Goal: Task Accomplishment & Management: Complete application form

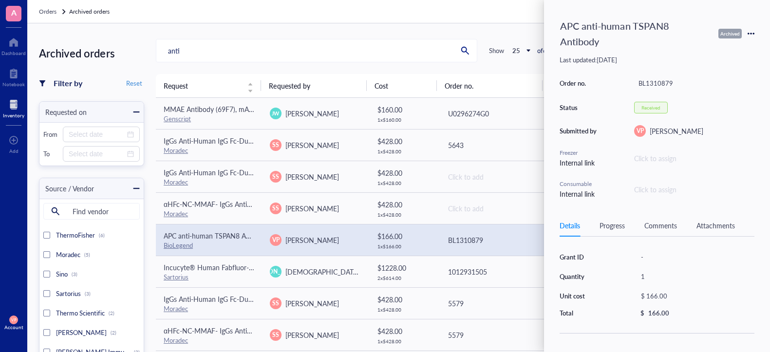
click at [503, 14] on div "Orders Archived orders" at bounding box center [398, 11] width 743 height 23
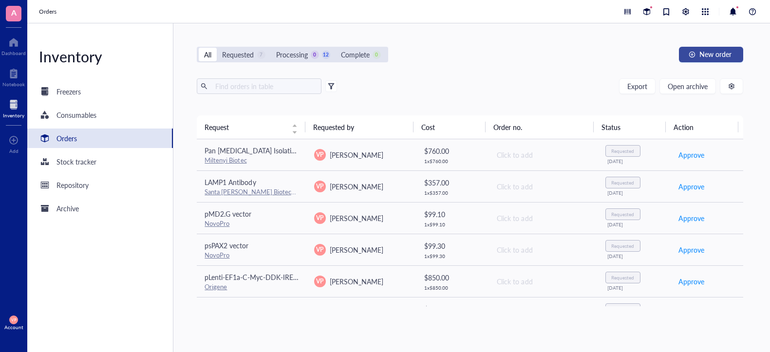
click at [728, 50] on span "New order" at bounding box center [716, 54] width 32 height 8
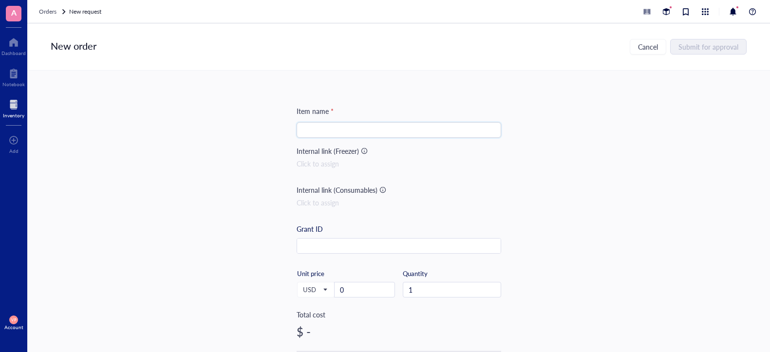
paste input "Mouse TSPAN8 Antibody"
type input "Mouse TSPAN8 Antibody"
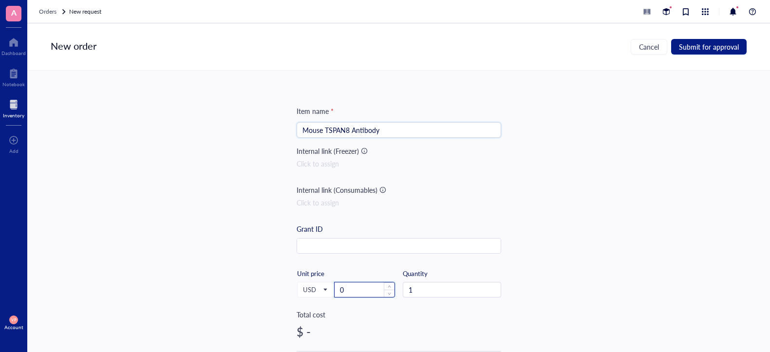
click at [354, 289] on input "0" at bounding box center [365, 290] width 60 height 15
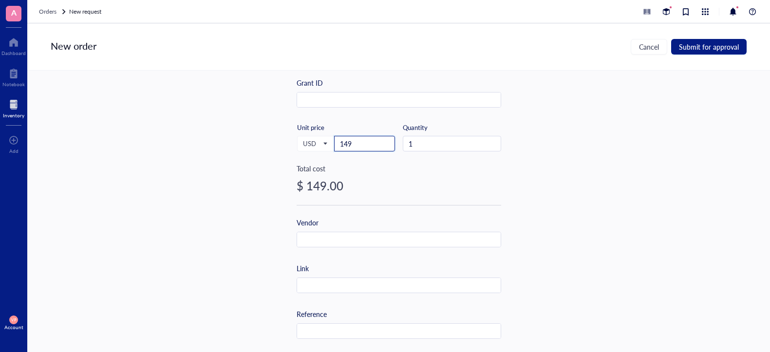
scroll to position [244, 0]
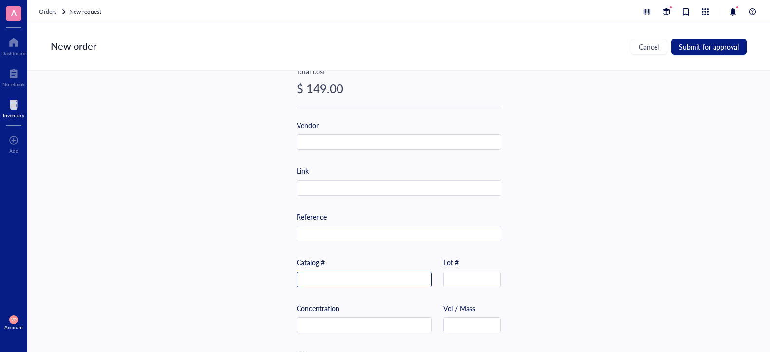
type input "149"
click at [332, 283] on input "text" at bounding box center [364, 280] width 134 height 16
paste input "MAB6524-SP"
type input "MAB6524-SP"
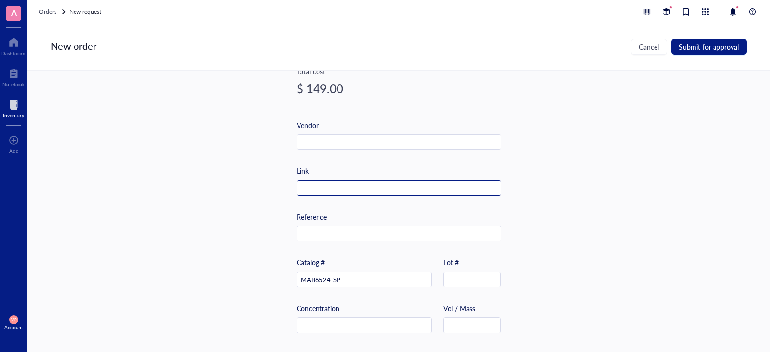
paste input "[URL][DOMAIN_NAME]"
type input "[URL][DOMAIN_NAME]"
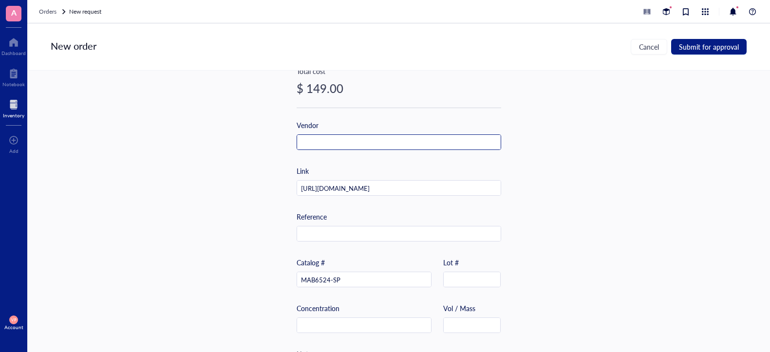
click at [360, 140] on input "text" at bounding box center [399, 143] width 204 height 16
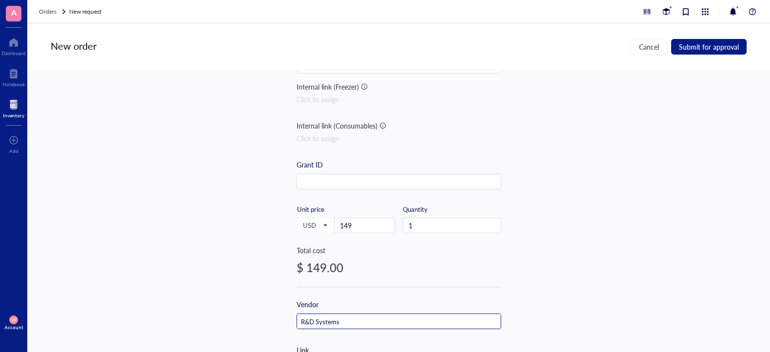
scroll to position [195, 0]
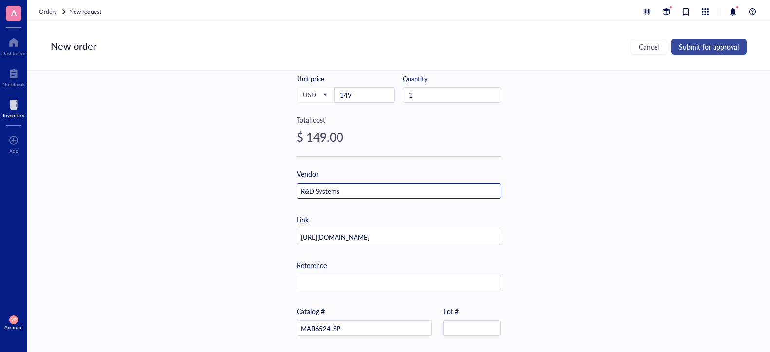
type input "R&D Systems"
click at [719, 46] on span "Submit for approval" at bounding box center [709, 47] width 60 height 8
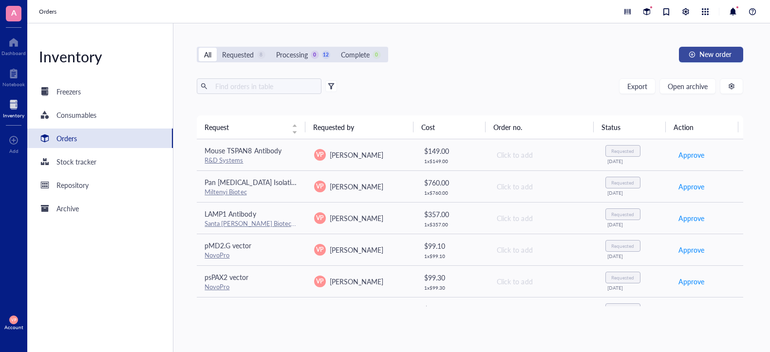
click at [718, 52] on span "New order" at bounding box center [716, 54] width 32 height 8
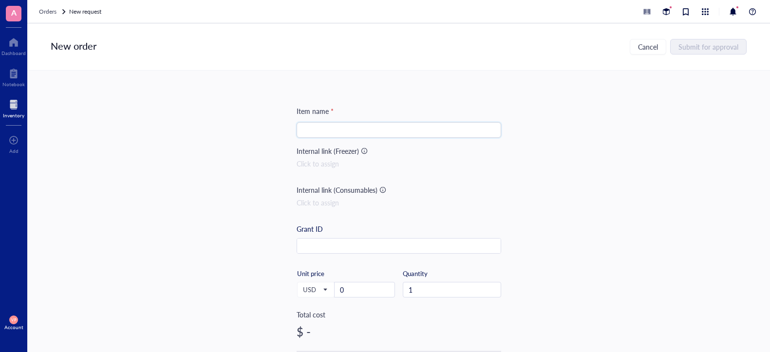
paste input "Human TSPAN8 Antibody"
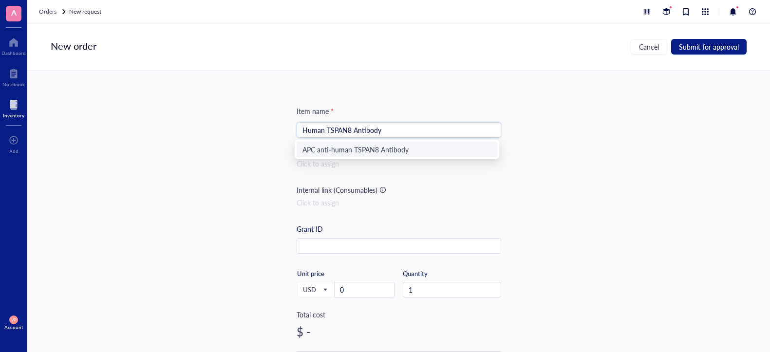
click at [416, 153] on div "APC anti-human TSPAN8 Antibody" at bounding box center [397, 149] width 189 height 11
type input "APC anti-human TSPAN8 Antibody"
drag, startPoint x: 409, startPoint y: 127, endPoint x: 286, endPoint y: 121, distance: 122.9
click at [286, 121] on div "Item name * APC anti-human TSPAN8 Antibody Internal link (Freezer) Click to ass…" at bounding box center [398, 212] width 743 height 282
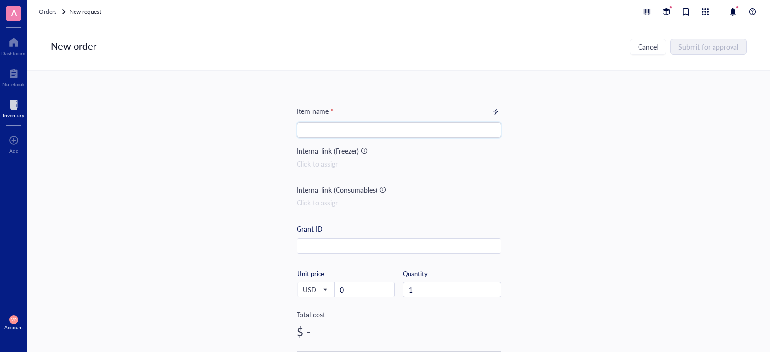
paste input "Human TSPAN8 Antibody"
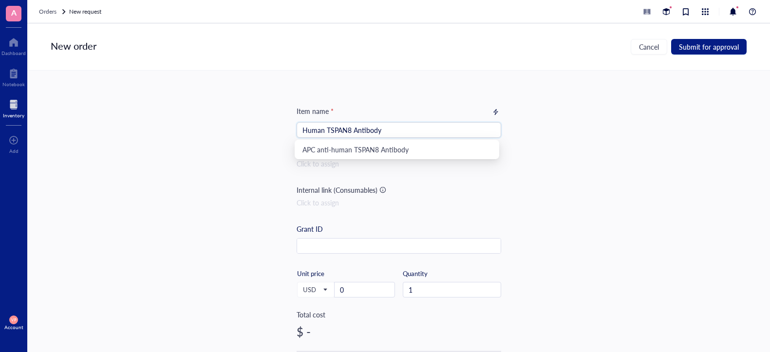
type input "Human TSPAN8 Antibody"
click at [522, 210] on div "Item name * Human TSPAN8 Antibody Internal link (Freezer) Click to assign Inter…" at bounding box center [398, 212] width 743 height 282
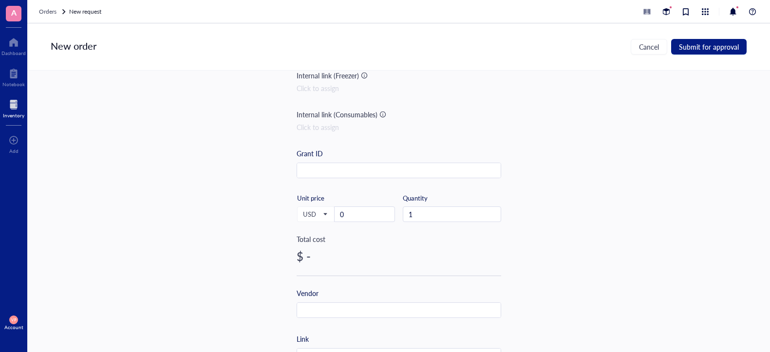
scroll to position [97, 0]
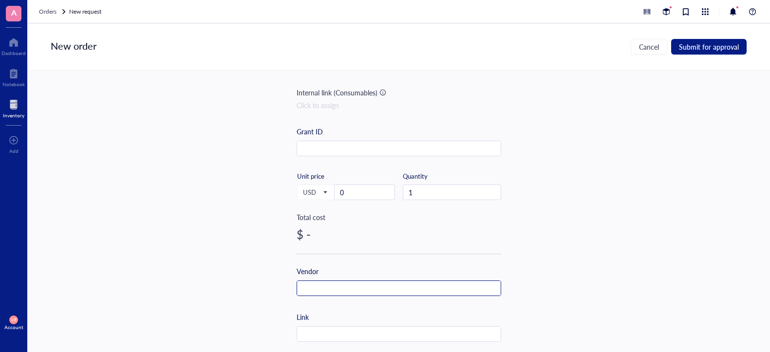
click at [339, 286] on input "text" at bounding box center [399, 289] width 204 height 16
type input "R&D Systems"
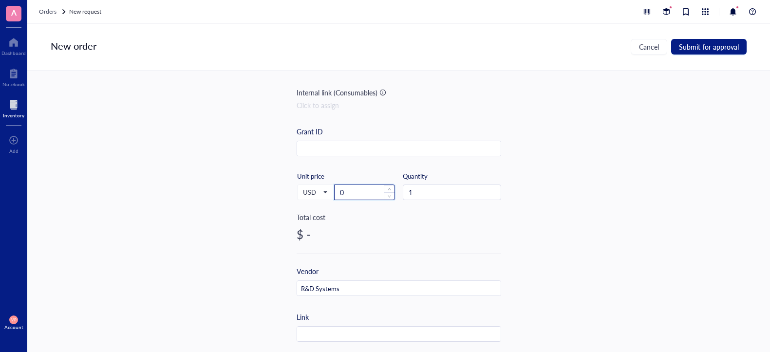
click at [362, 190] on input "0" at bounding box center [365, 192] width 60 height 15
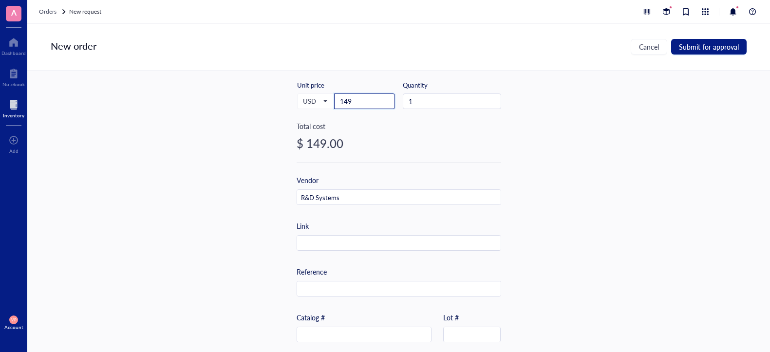
scroll to position [195, 0]
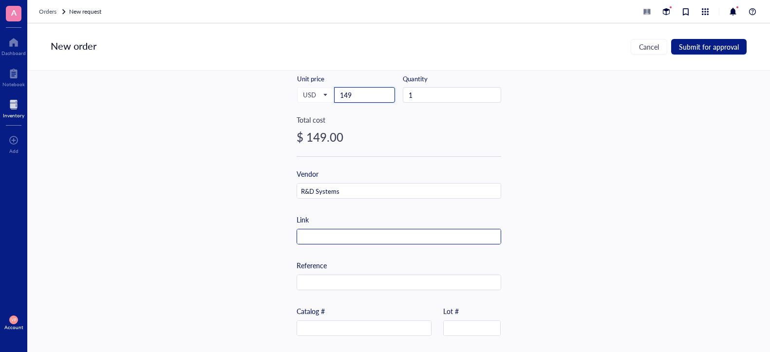
type input "149"
paste input "MAB4734-SP"
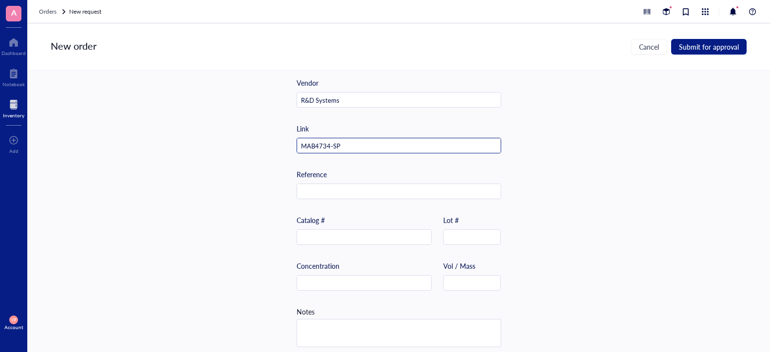
scroll to position [292, 0]
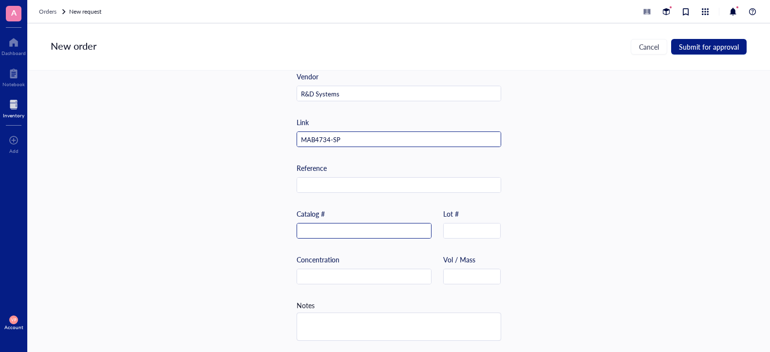
type input "MAB4734-SP"
paste input "MAB4734-SP"
type input "MAB4734-SP"
drag, startPoint x: 341, startPoint y: 137, endPoint x: 276, endPoint y: 131, distance: 65.2
click at [276, 131] on div "Item name * Human TSPAN8 Antibody Internal link (Freezer) Click to assign Inter…" at bounding box center [398, 212] width 743 height 282
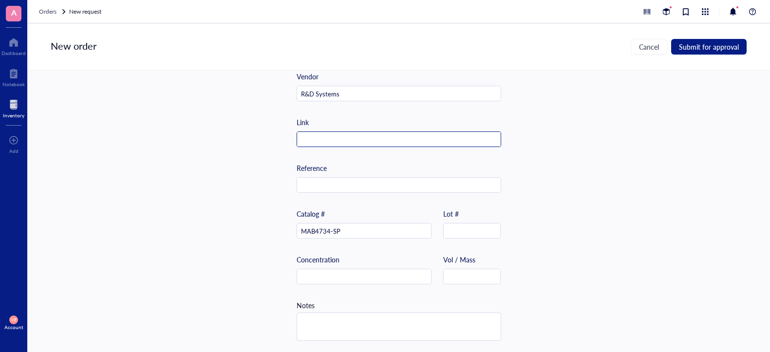
paste input "[URL][DOMAIN_NAME]"
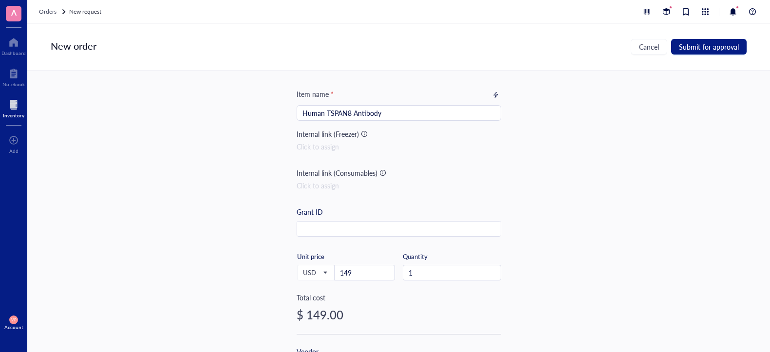
scroll to position [0, 0]
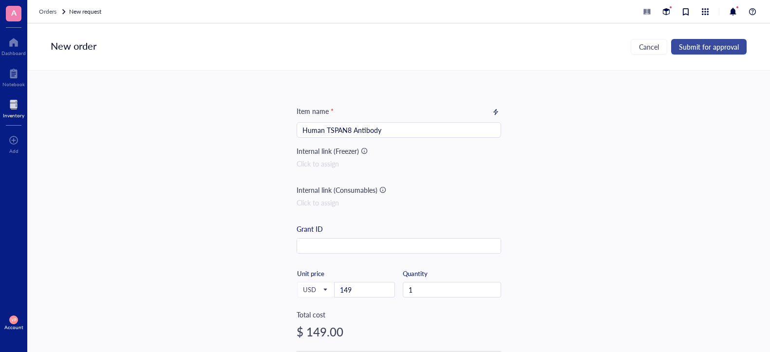
type input "[URL][DOMAIN_NAME]"
click at [706, 46] on span "Submit for approval" at bounding box center [709, 47] width 60 height 8
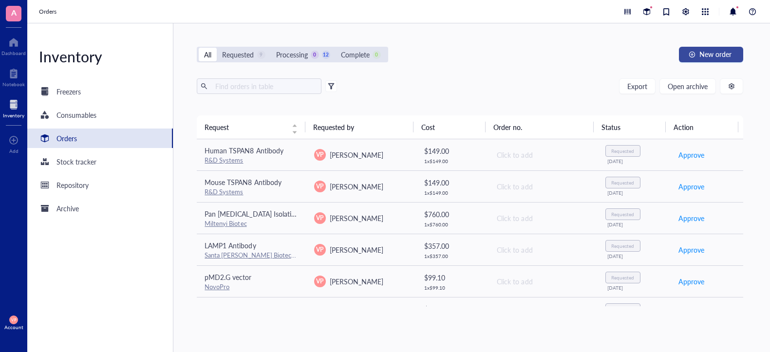
click at [701, 54] on span "New order" at bounding box center [716, 54] width 32 height 8
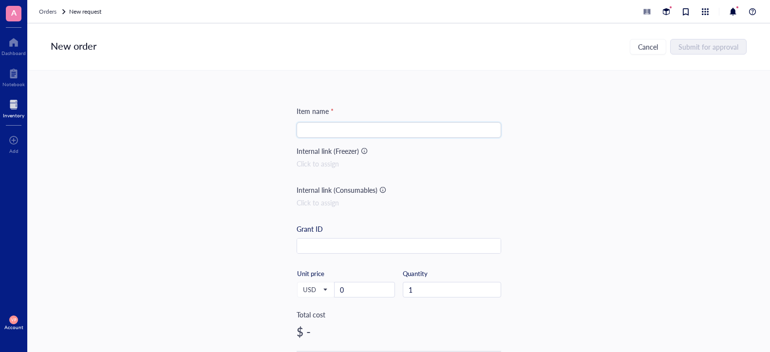
paste input "Goat Anti-Rat F(ab)2 IgG (H+L) APC-conjugated Antibody"
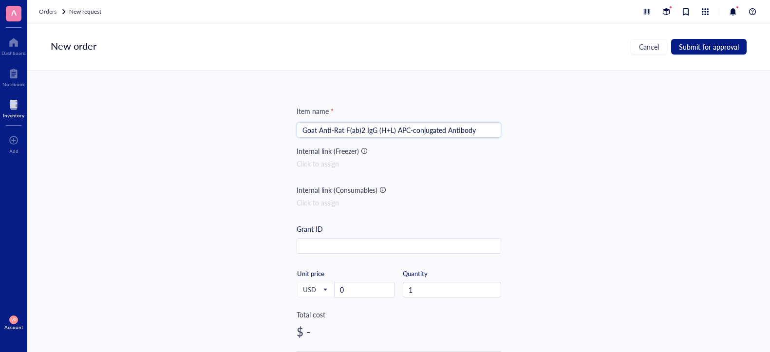
type input "Goat Anti-Rat F(ab)2 IgG (H+L) APC-conjugated Antibody"
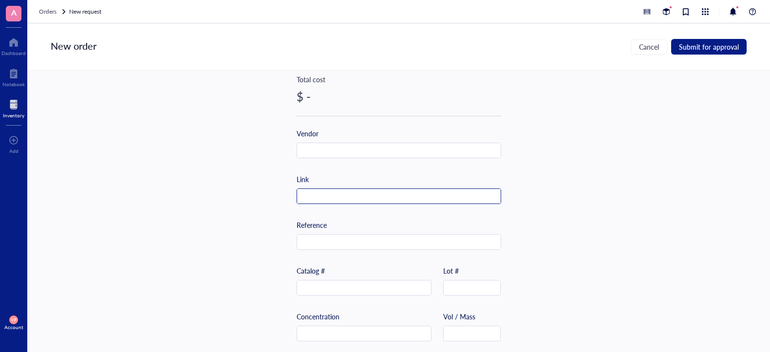
scroll to position [244, 0]
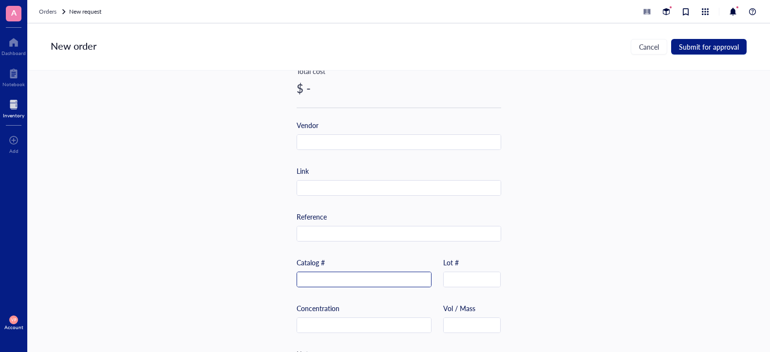
paste input "F0113"
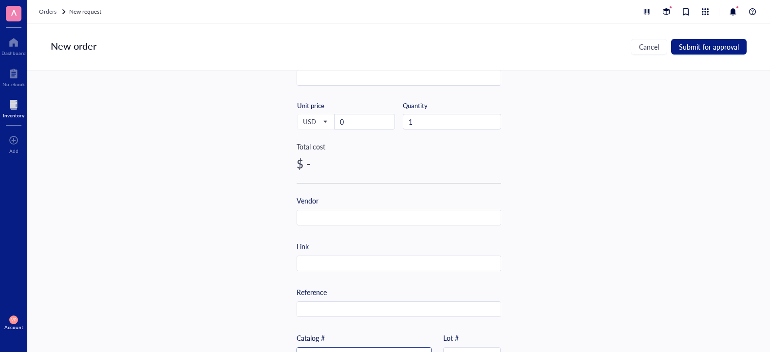
scroll to position [97, 0]
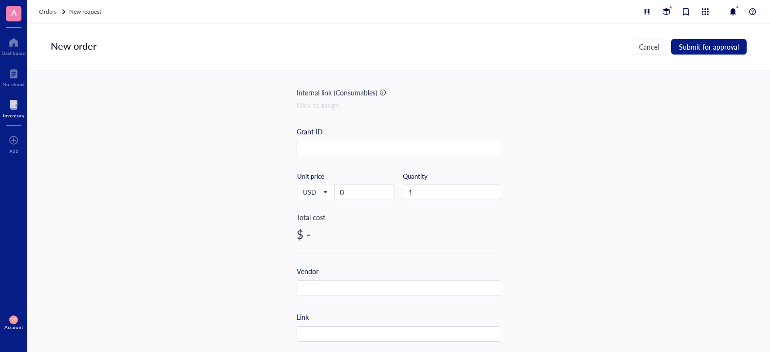
type input "F0113"
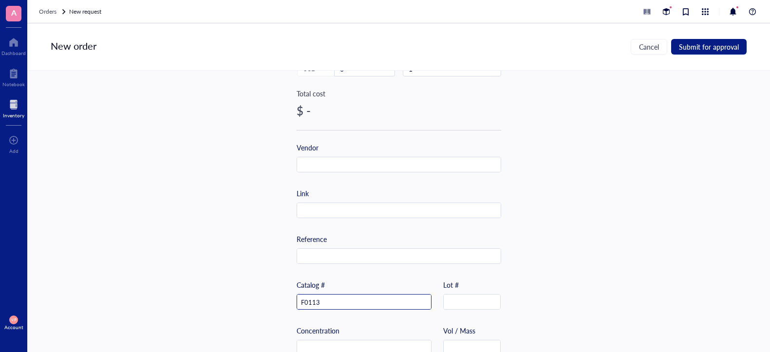
scroll to position [244, 0]
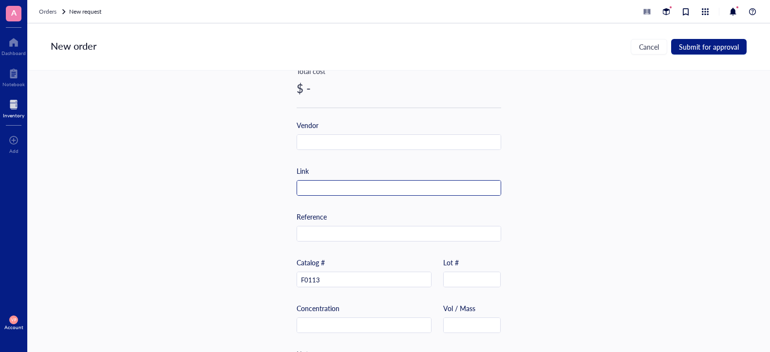
paste input "[URL][DOMAIN_NAME]"
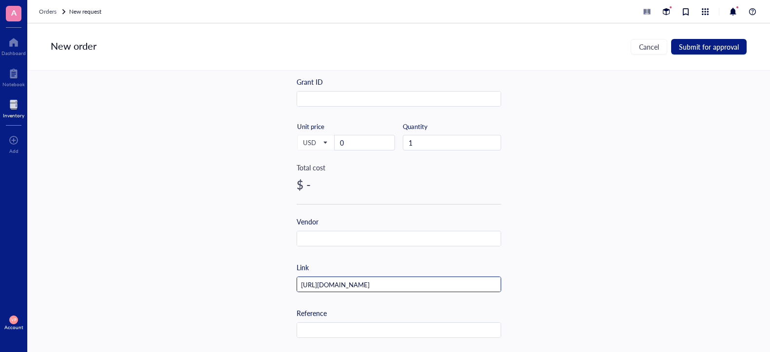
scroll to position [146, 0]
type input "[URL][DOMAIN_NAME]"
drag, startPoint x: 381, startPoint y: 236, endPoint x: 373, endPoint y: 233, distance: 9.2
click at [381, 236] on input "text" at bounding box center [399, 240] width 204 height 16
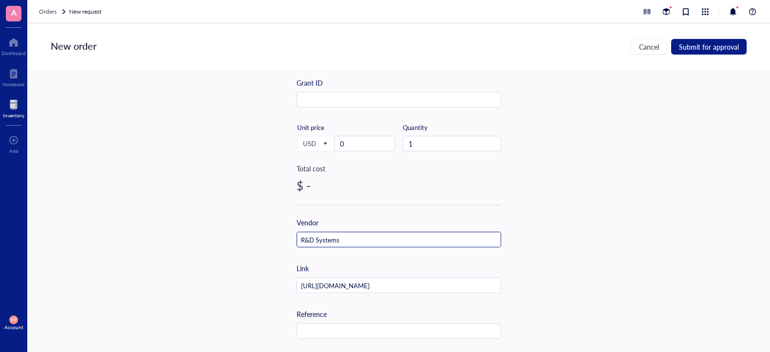
type input "R&D Systems"
click at [363, 147] on input "0" at bounding box center [365, 143] width 60 height 15
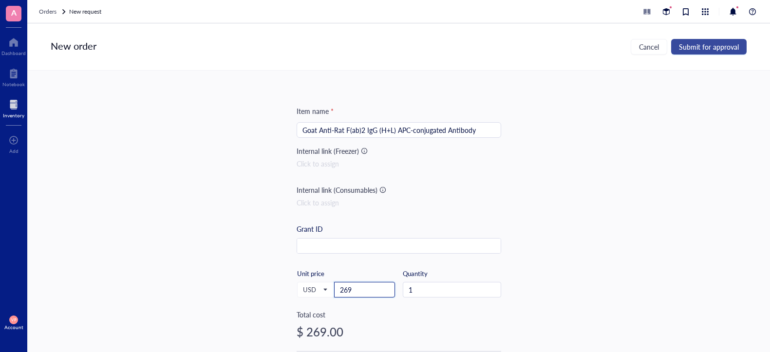
type input "269"
click at [703, 51] on span "Submit for approval" at bounding box center [709, 47] width 60 height 8
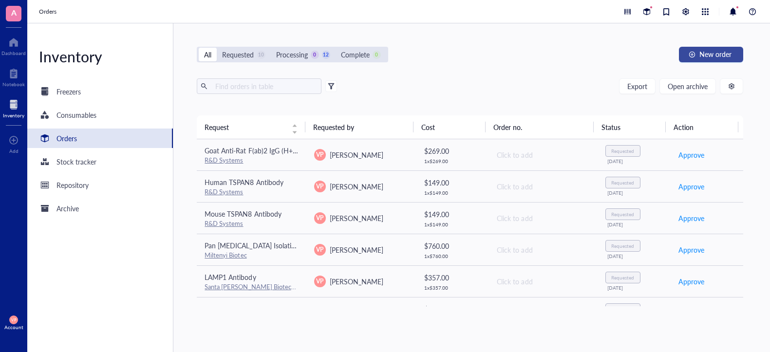
click at [716, 58] on span "New order" at bounding box center [716, 54] width 32 height 8
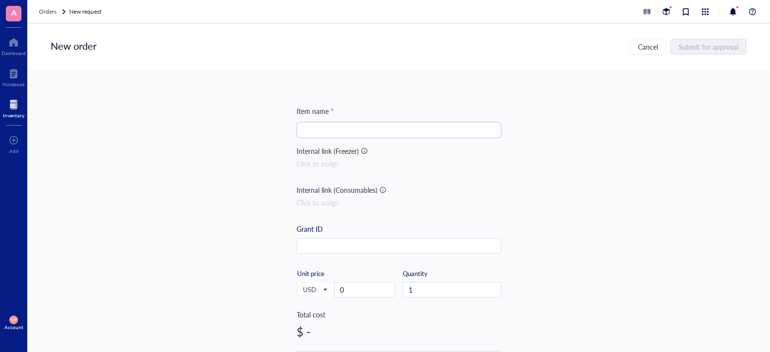
paste input "MAB0061"
type input "MAB0061"
drag, startPoint x: 338, startPoint y: 130, endPoint x: 297, endPoint y: 127, distance: 40.5
click at [297, 127] on div "MAB0061" at bounding box center [399, 130] width 205 height 16
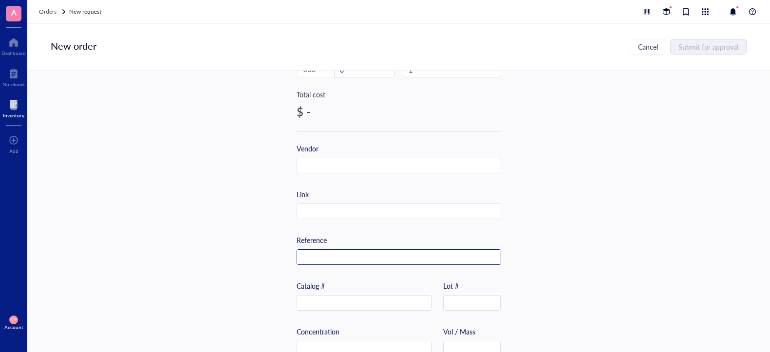
scroll to position [244, 0]
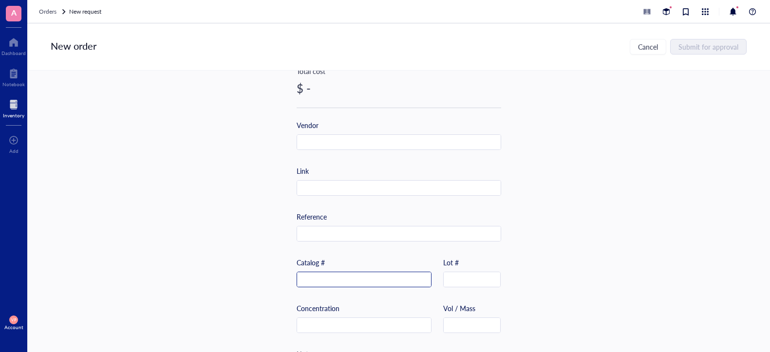
paste input "MAB0061"
type input "MAB0061"
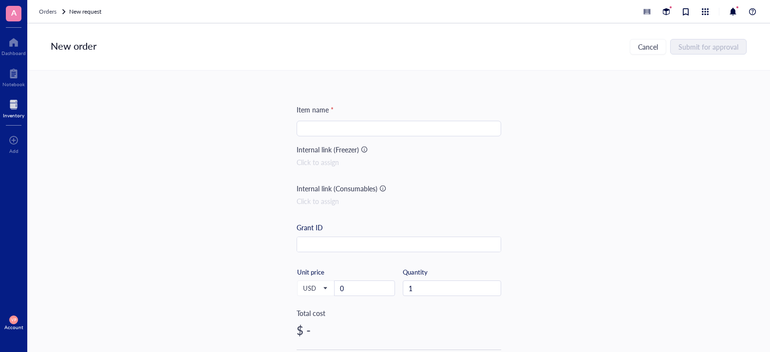
scroll to position [0, 0]
click at [357, 129] on input "search" at bounding box center [399, 130] width 193 height 15
paste input "Rat IgG2B Isotype Control"
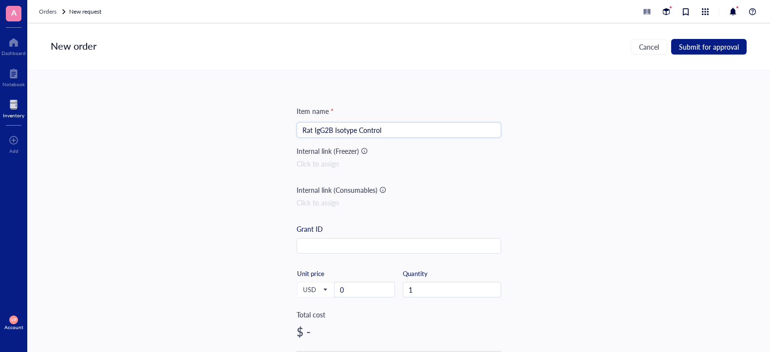
type input "Rat IgG2B Isotype Control"
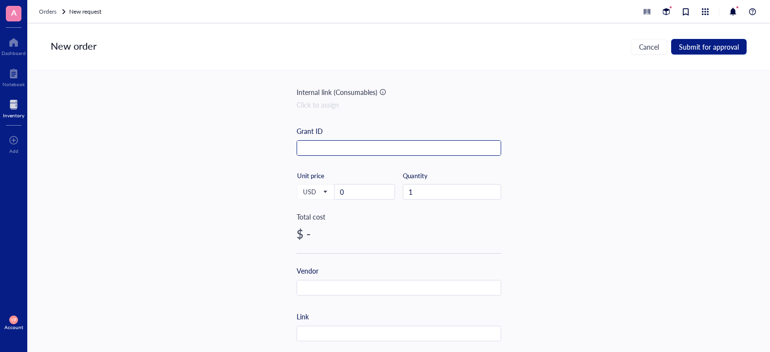
scroll to position [244, 0]
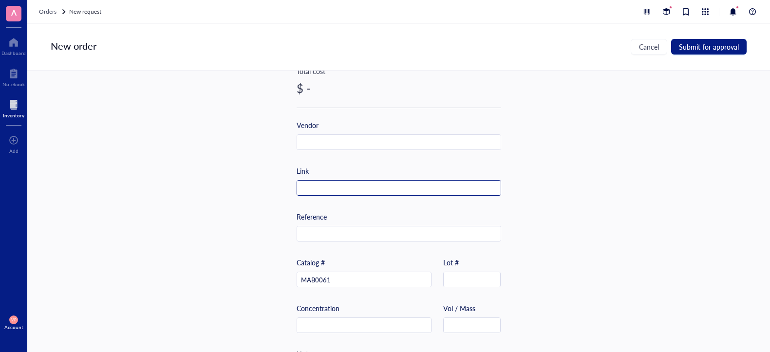
click at [360, 191] on input "text" at bounding box center [399, 189] width 204 height 16
paste input "[URL][DOMAIN_NAME]"
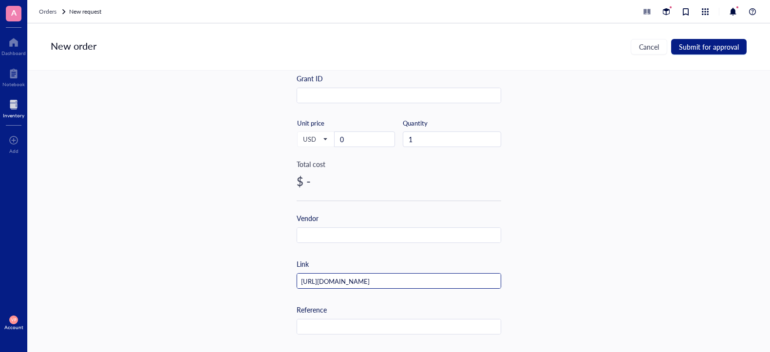
scroll to position [0, 21]
type input "[URL][DOMAIN_NAME]"
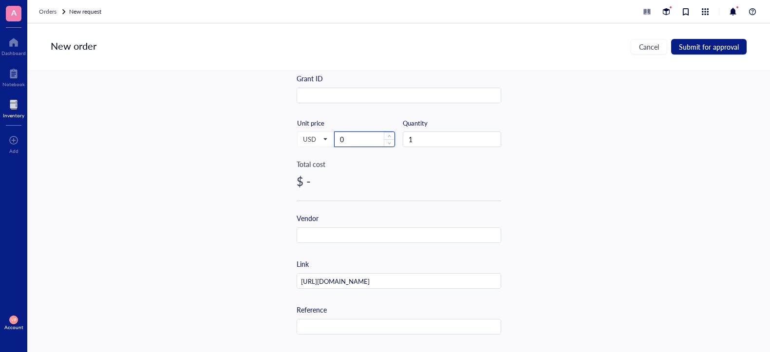
click at [349, 135] on input "0" at bounding box center [365, 139] width 60 height 15
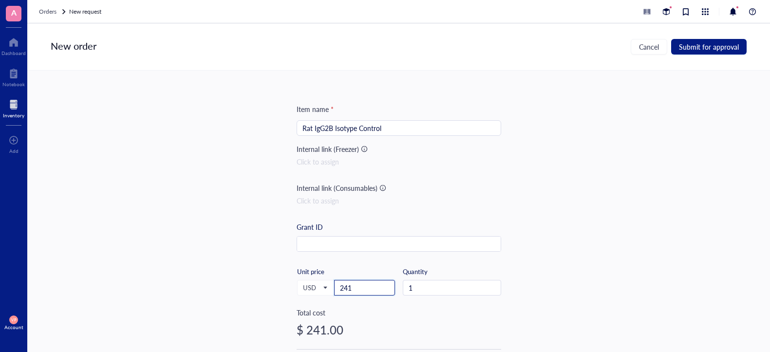
scroll to position [0, 0]
type input "241"
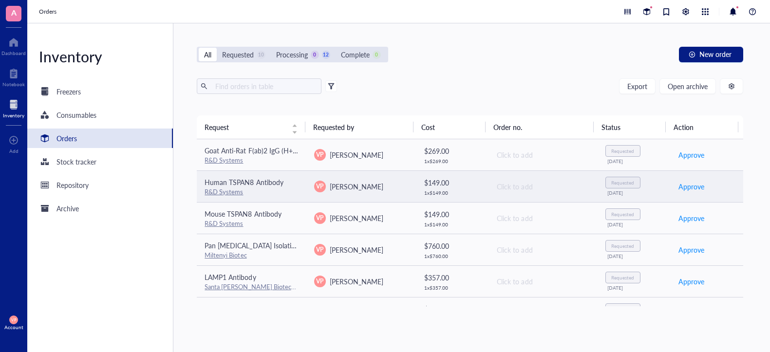
click at [223, 192] on link "R&D Systems" at bounding box center [224, 191] width 38 height 9
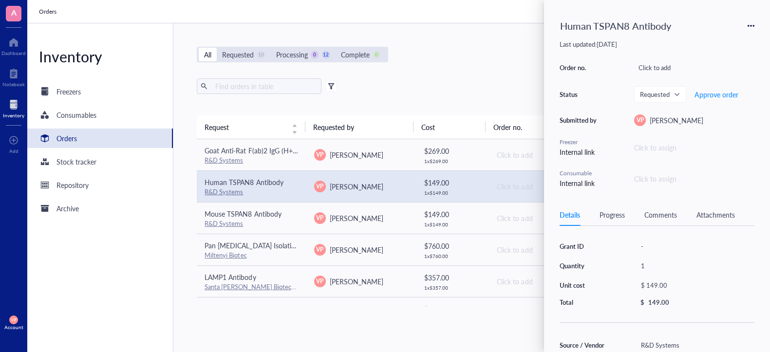
click at [489, 57] on div "All Requested 10 Processing 0 12 Complete 0 New order" at bounding box center [470, 55] width 546 height 16
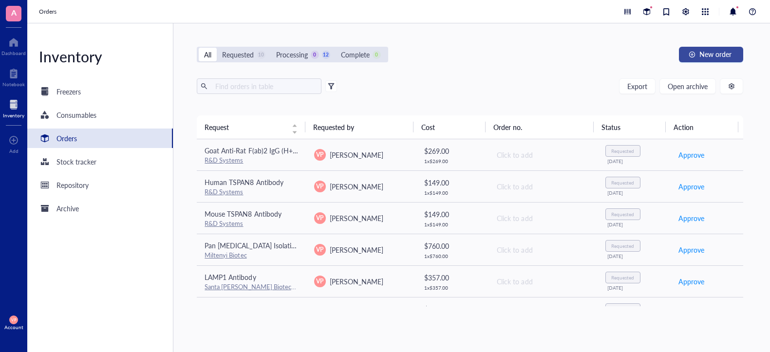
click at [706, 52] on span "New order" at bounding box center [716, 54] width 32 height 8
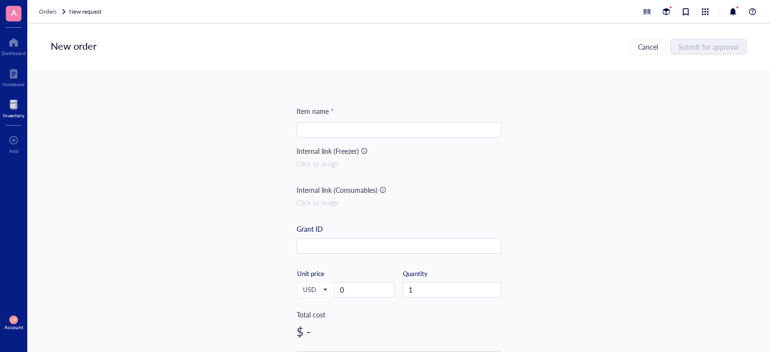
drag, startPoint x: 365, startPoint y: 138, endPoint x: 369, endPoint y: 133, distance: 6.4
paste input "Purified Rat IgG2b, κ Isotype Ctrl Antibody"
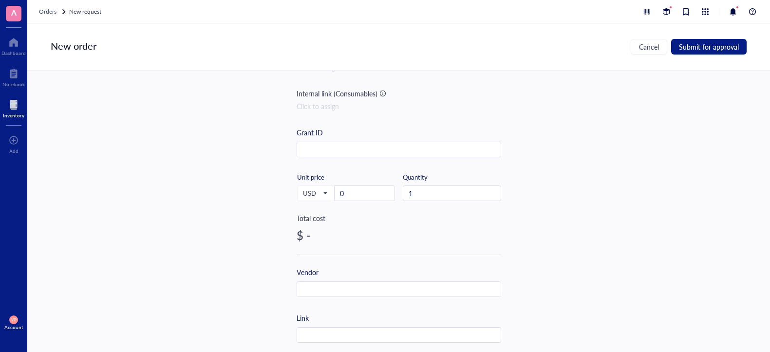
scroll to position [97, 0]
type input "Purified Rat IgG2b, κ Isotype Ctrl Antibody"
click at [363, 194] on input "0" at bounding box center [365, 192] width 60 height 15
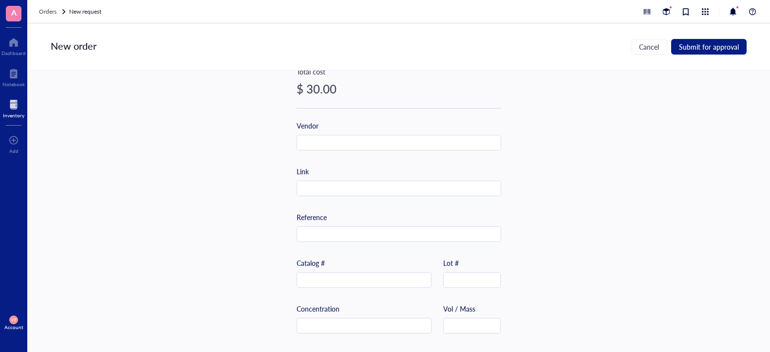
scroll to position [244, 0]
type input "30"
click at [374, 143] on input "text" at bounding box center [399, 143] width 204 height 16
paste input "[URL][DOMAIN_NAME]"
type input "[URL][DOMAIN_NAME]"
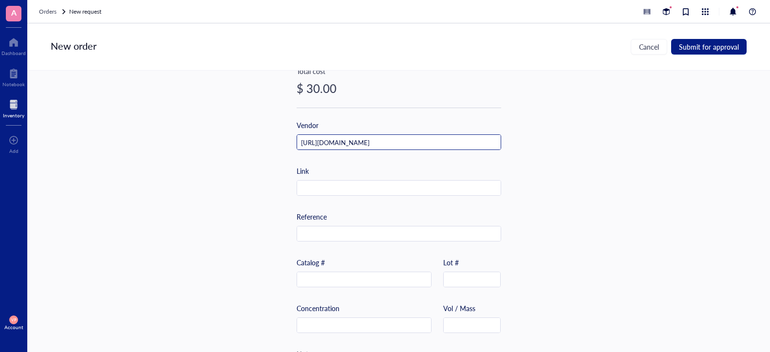
scroll to position [0, 0]
drag, startPoint x: 491, startPoint y: 141, endPoint x: 228, endPoint y: 151, distance: 262.8
click at [228, 151] on div "Item name * Purified Rat IgG2b, κ Isotype Ctrl Antibody Internal link (Freezer)…" at bounding box center [398, 212] width 743 height 282
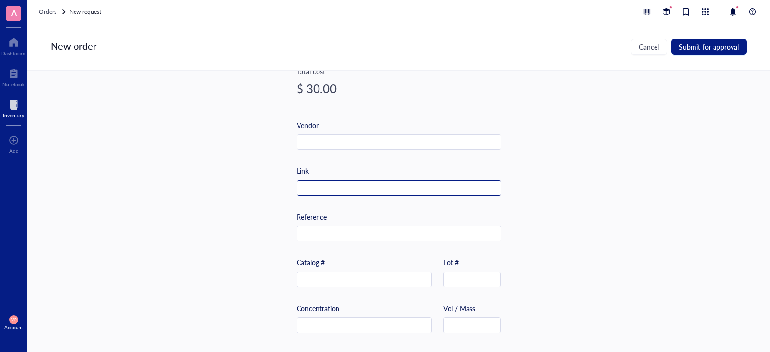
click at [329, 187] on input "text" at bounding box center [399, 189] width 204 height 16
paste input "[URL][DOMAIN_NAME]"
type input "[URL][DOMAIN_NAME]"
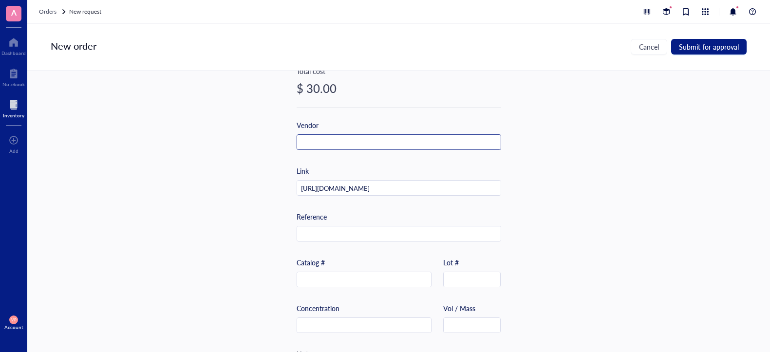
click at [331, 143] on input "text" at bounding box center [399, 143] width 204 height 16
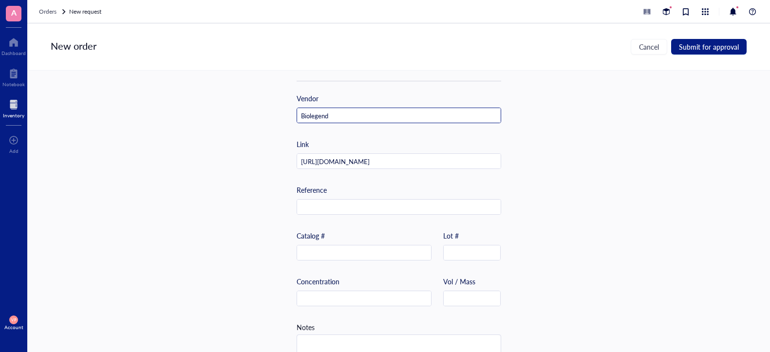
scroll to position [292, 0]
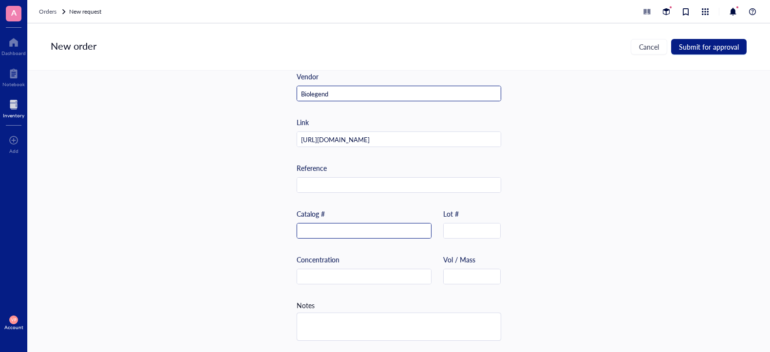
type input "Biolegend"
click at [348, 237] on input "text" at bounding box center [364, 232] width 134 height 16
paste input "400601"
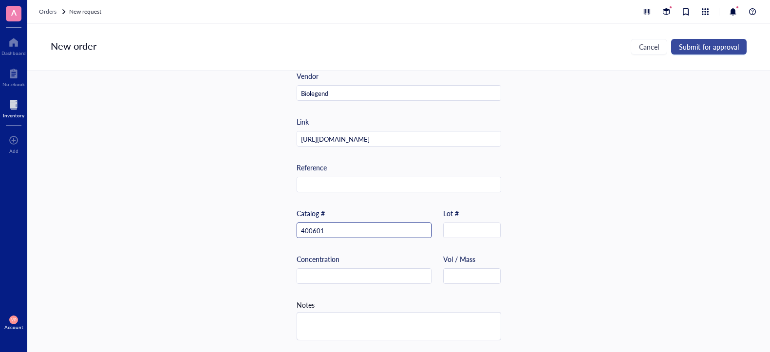
type input "400601"
click at [696, 51] on span "Submit for approval" at bounding box center [709, 47] width 60 height 8
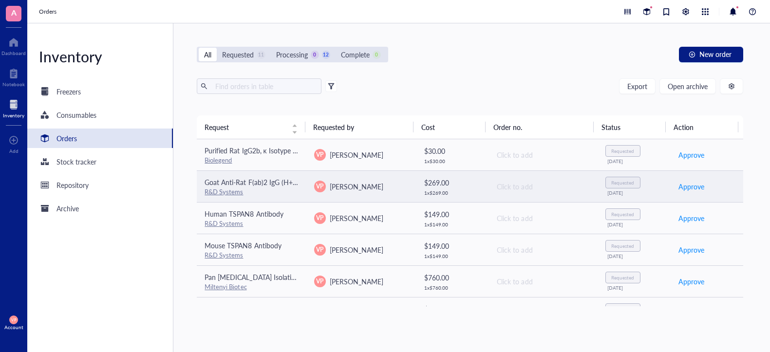
click at [229, 189] on link "R&D Systems" at bounding box center [224, 191] width 38 height 9
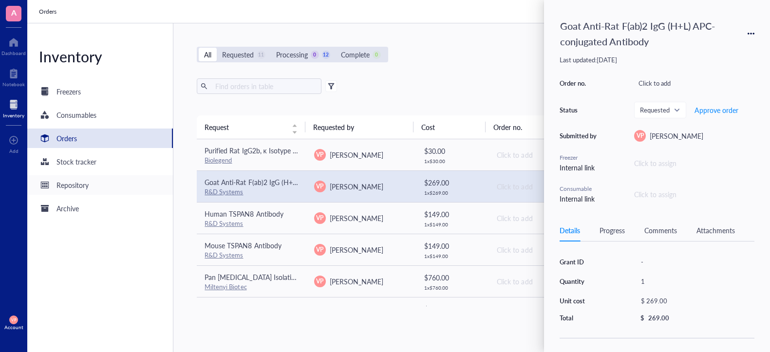
click at [136, 192] on div "Repository" at bounding box center [100, 184] width 146 height 19
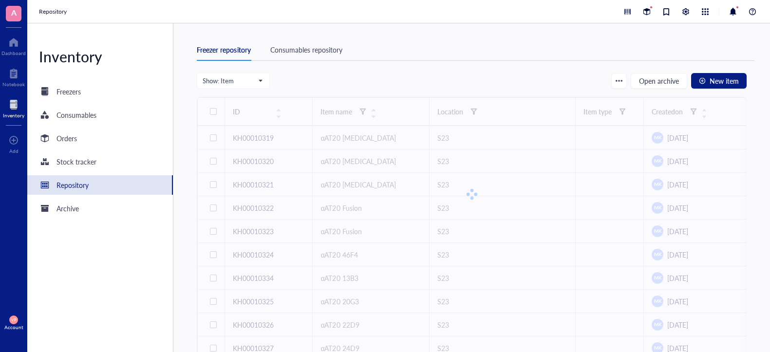
click at [14, 107] on div at bounding box center [13, 105] width 21 height 16
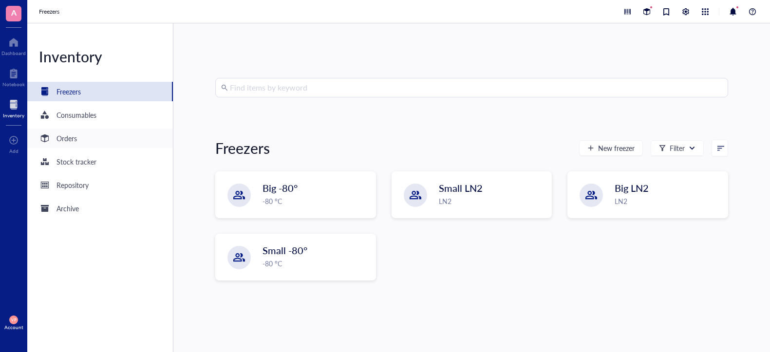
click at [71, 141] on div "Orders" at bounding box center [67, 138] width 20 height 11
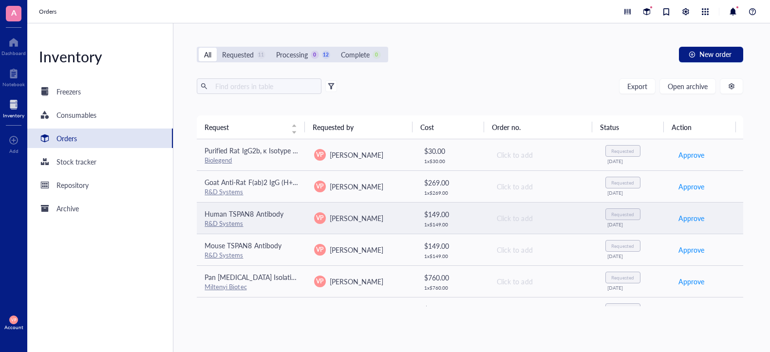
click at [228, 223] on link "R&D Systems" at bounding box center [224, 223] width 38 height 9
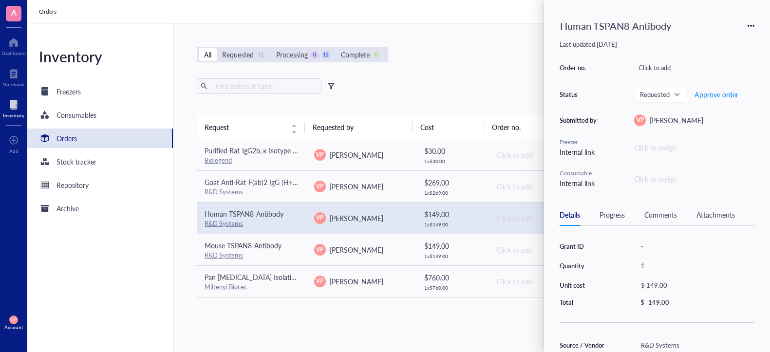
click at [471, 222] on div "1 x $ 149.00" at bounding box center [452, 225] width 57 height 6
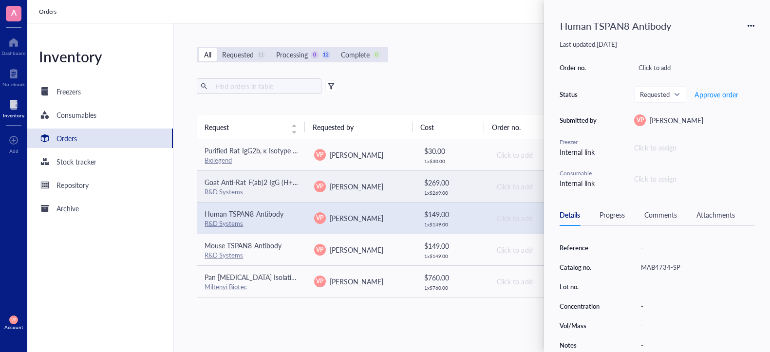
click at [227, 188] on link "R&D Systems" at bounding box center [224, 191] width 38 height 9
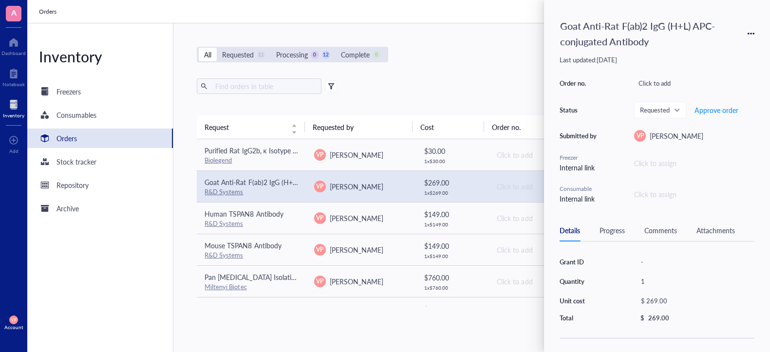
drag, startPoint x: 498, startPoint y: 69, endPoint x: 518, endPoint y: 56, distance: 23.5
click at [499, 68] on div "All Requested 11 Processing 0 12 Complete 0 New order Export Open archive Reque…" at bounding box center [469, 187] width 593 height 329
